Goal: Task Accomplishment & Management: Use online tool/utility

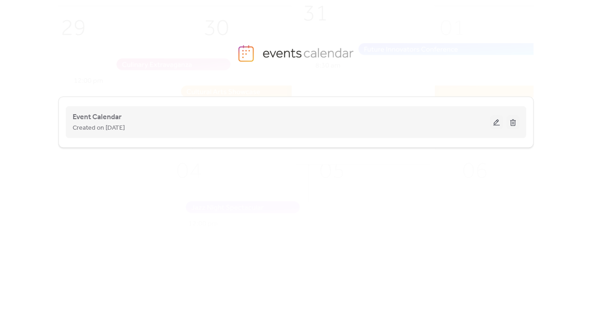
click at [199, 123] on div "Created on [DATE]" at bounding box center [282, 127] width 418 height 11
click at [109, 120] on span "Event Calendar" at bounding box center [97, 117] width 49 height 11
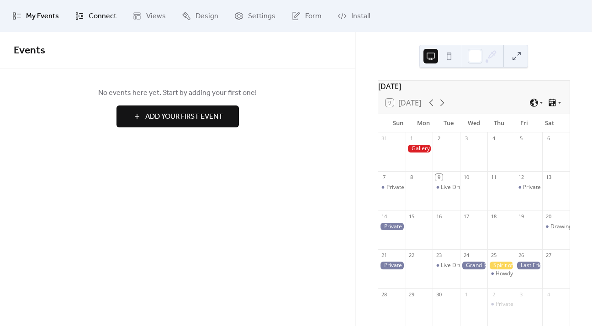
click at [101, 16] on span "Connect" at bounding box center [103, 16] width 28 height 11
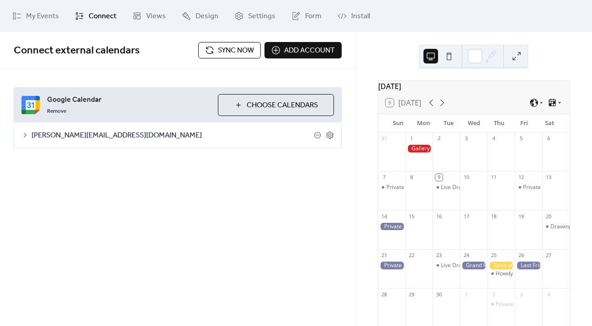
click at [238, 49] on span "Sync now" at bounding box center [236, 50] width 36 height 11
click at [57, 136] on span "[PERSON_NAME][EMAIL_ADDRESS][DOMAIN_NAME]" at bounding box center [173, 135] width 282 height 11
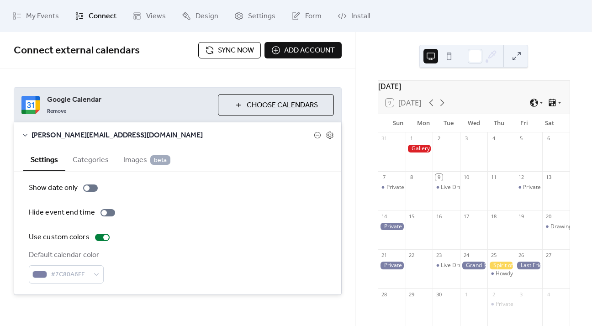
click at [232, 48] on span "Sync now" at bounding box center [236, 50] width 36 height 11
click at [260, 77] on div "Google Calendar Remove Choose Calendars [PERSON_NAME][EMAIL_ADDRESS][DOMAIN_NAM…" at bounding box center [177, 191] width 355 height 244
click at [83, 132] on span "[PERSON_NAME][EMAIL_ADDRESS][DOMAIN_NAME]" at bounding box center [173, 135] width 282 height 11
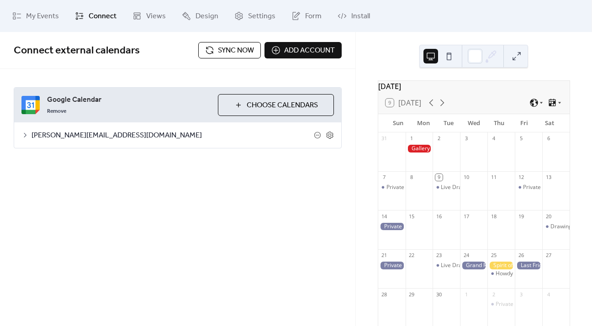
click at [256, 102] on span "Choose Calendars" at bounding box center [282, 105] width 71 height 11
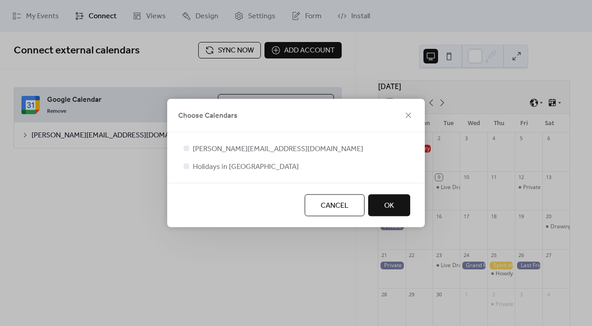
click at [386, 208] on span "OK" at bounding box center [389, 206] width 10 height 11
